Goal: Information Seeking & Learning: Learn about a topic

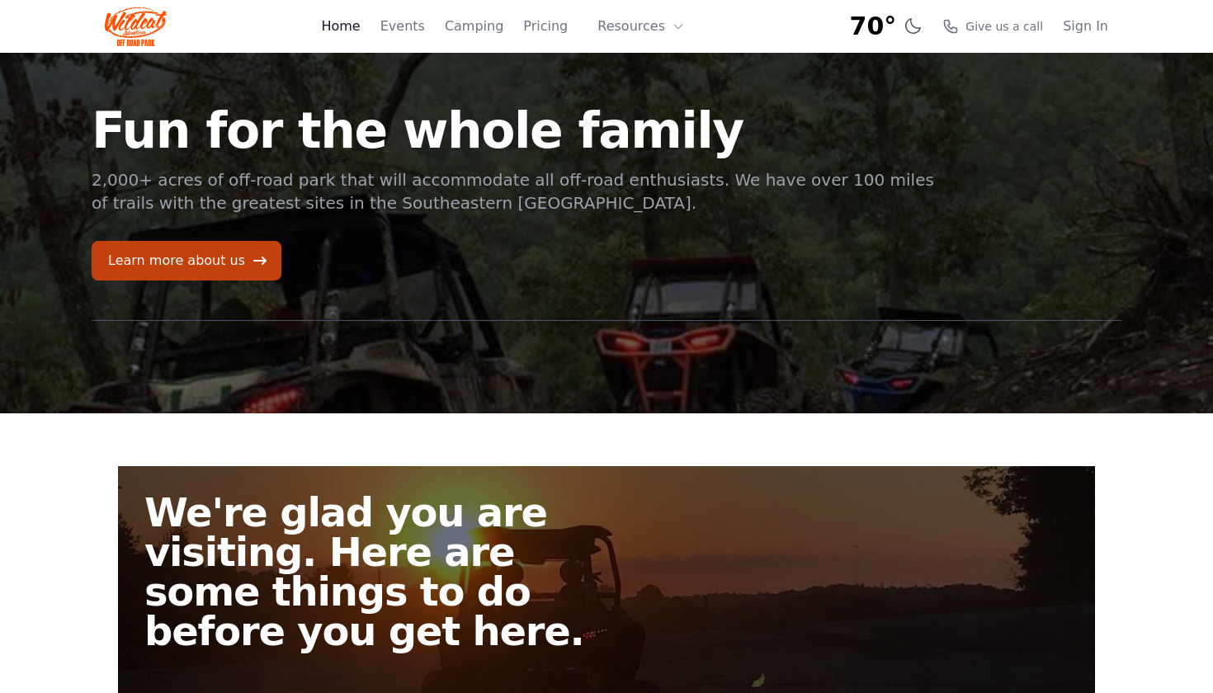
click at [360, 27] on link "Home" at bounding box center [340, 27] width 39 height 20
click at [252, 260] on icon at bounding box center [260, 260] width 17 height 17
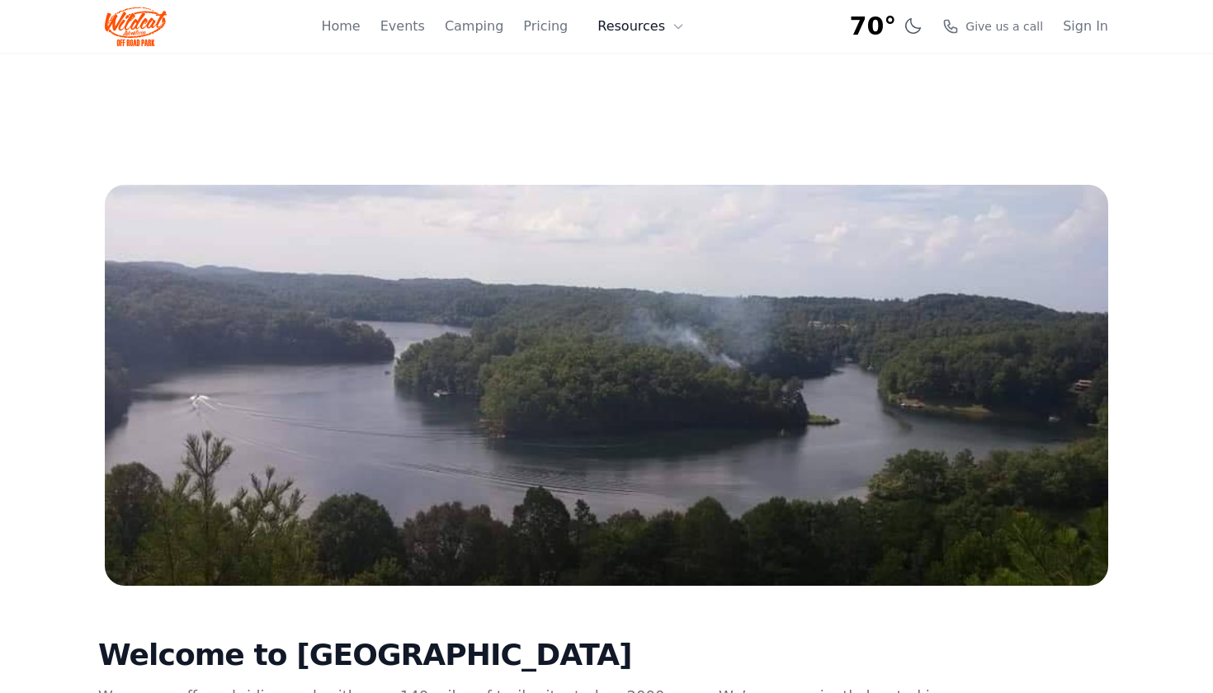
click at [652, 29] on button "Resources" at bounding box center [641, 26] width 107 height 33
click at [543, 32] on link "Pricing" at bounding box center [545, 27] width 45 height 20
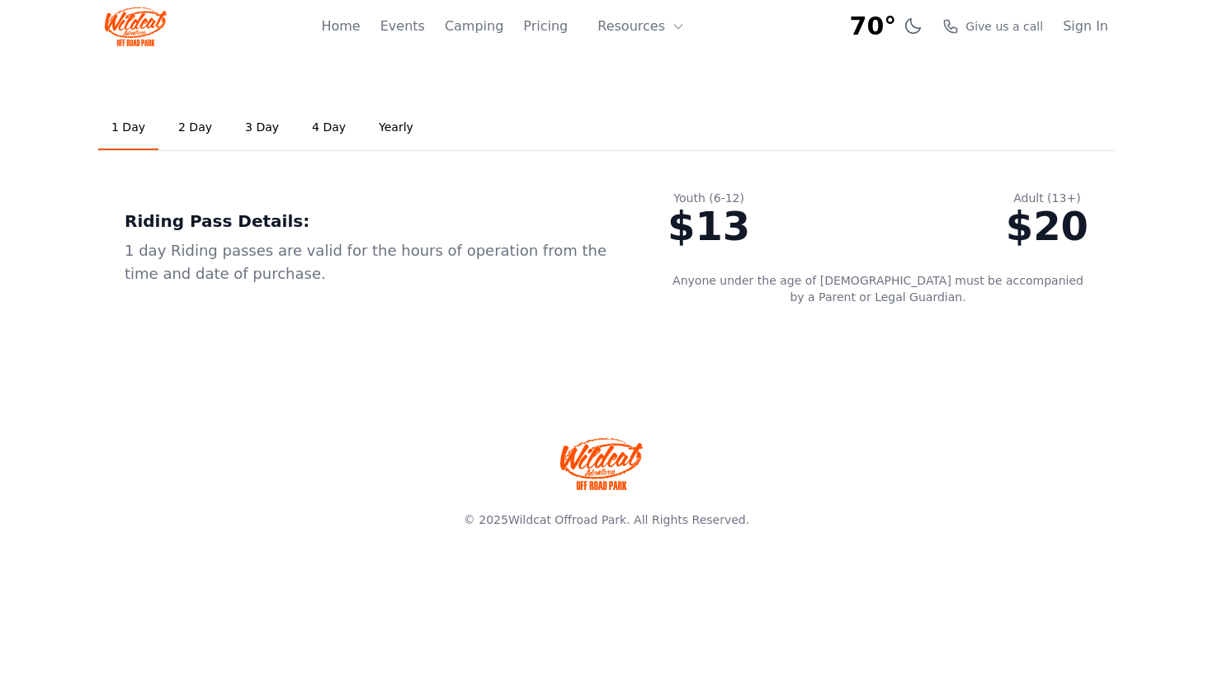
click at [191, 125] on link "2 Day" at bounding box center [195, 128] width 60 height 45
click at [344, 34] on link "Home" at bounding box center [340, 27] width 39 height 20
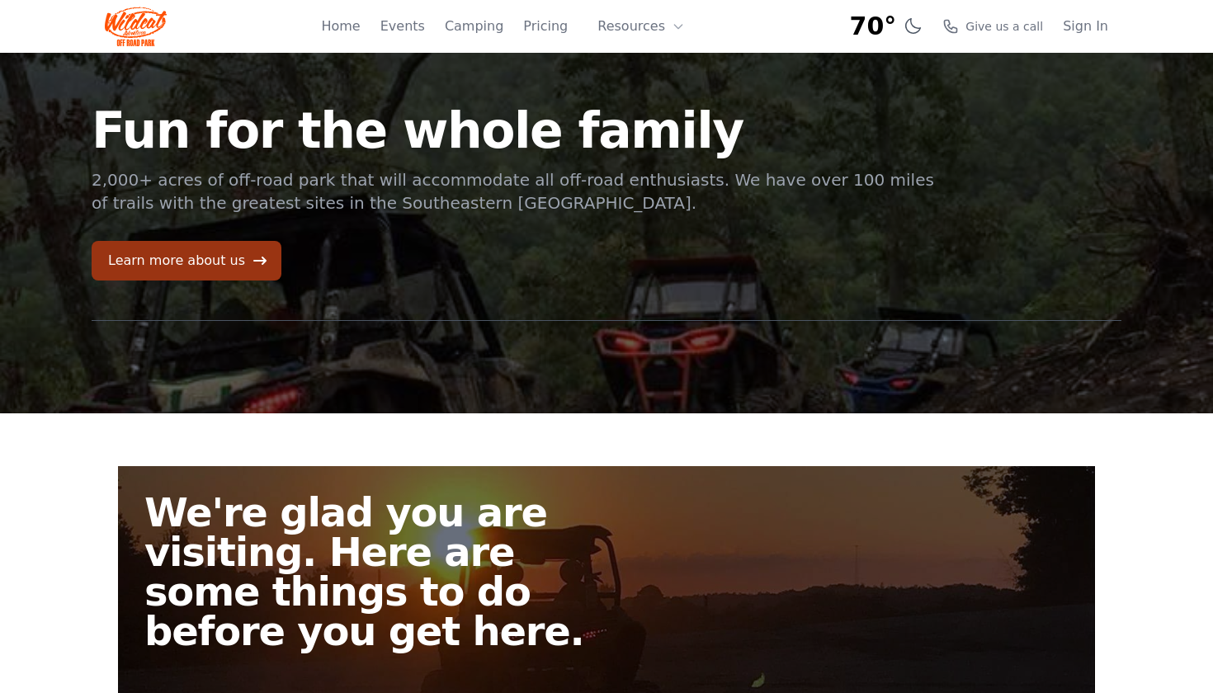
click at [167, 272] on link "Learn more about us" at bounding box center [187, 261] width 190 height 40
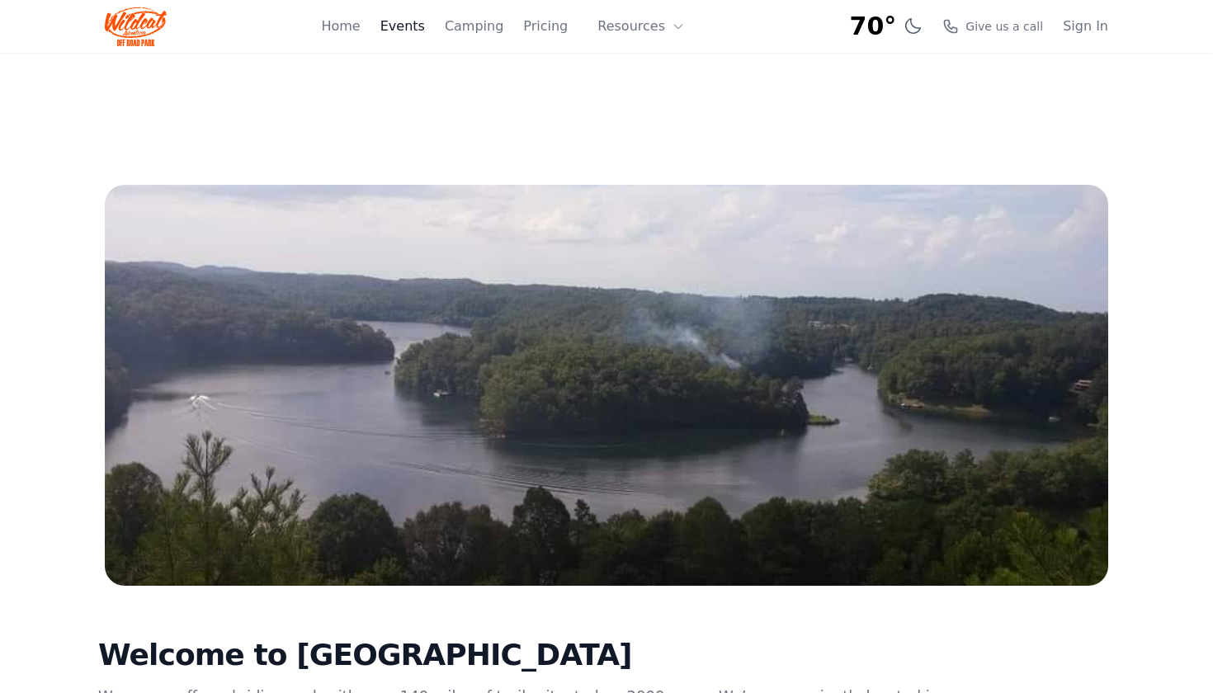
click at [400, 21] on link "Events" at bounding box center [402, 27] width 45 height 20
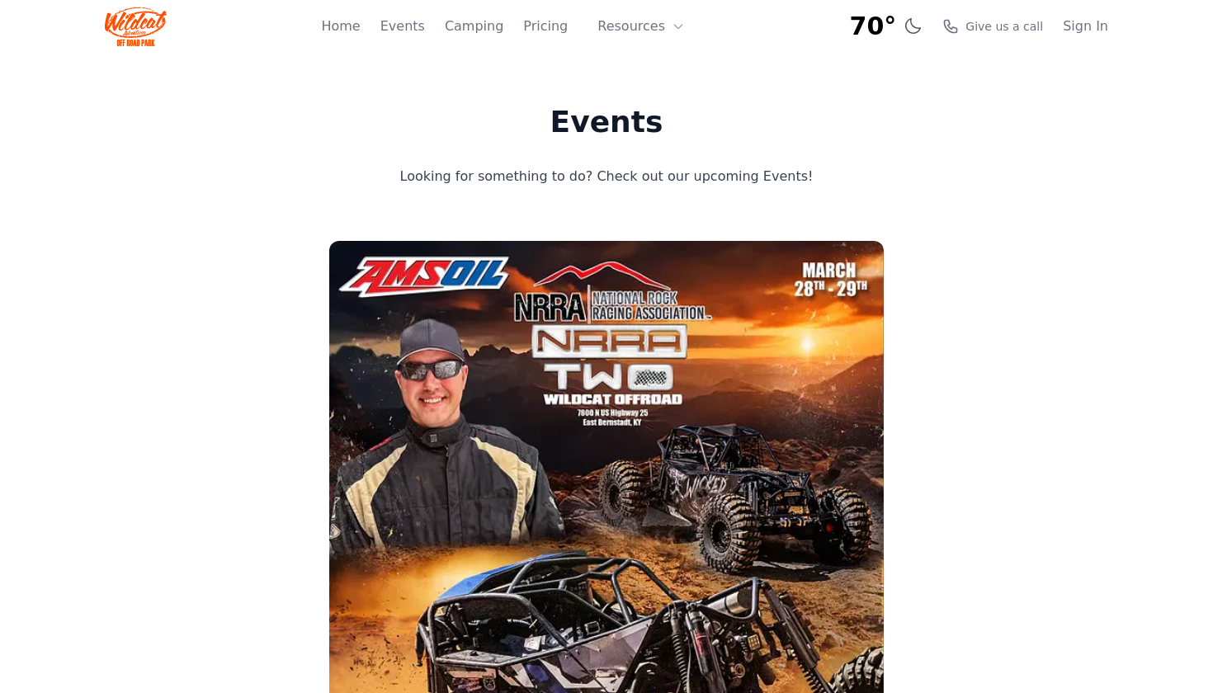
click at [351, 22] on link "Home" at bounding box center [340, 27] width 39 height 20
